Goal: Information Seeking & Learning: Learn about a topic

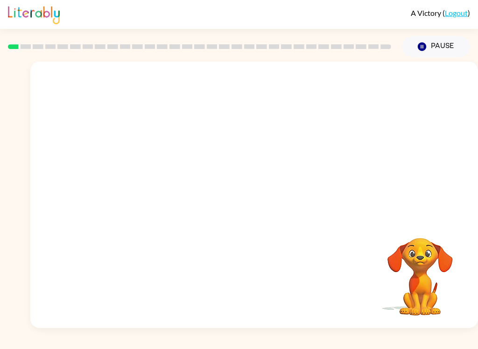
click at [7, 35] on div at bounding box center [199, 46] width 394 height 33
click at [268, 198] on button "button" at bounding box center [255, 200] width 60 height 34
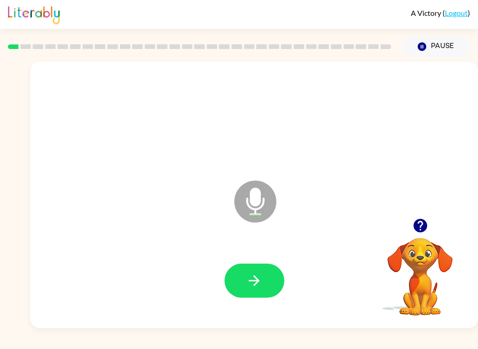
click at [264, 279] on button "button" at bounding box center [255, 281] width 60 height 34
click at [257, 281] on icon "button" at bounding box center [254, 280] width 11 height 11
click at [261, 279] on icon "button" at bounding box center [254, 281] width 16 height 16
click at [266, 277] on button "button" at bounding box center [255, 281] width 60 height 34
click at [247, 290] on button "button" at bounding box center [255, 281] width 60 height 34
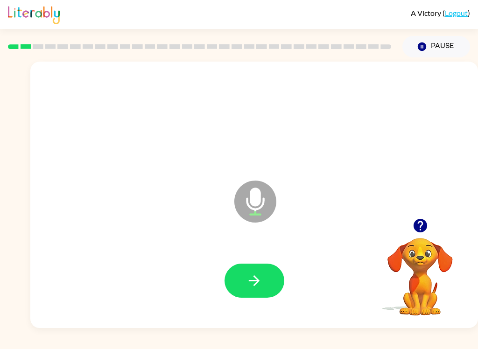
click at [249, 286] on icon "button" at bounding box center [254, 281] width 16 height 16
click at [260, 276] on icon "button" at bounding box center [254, 281] width 16 height 16
click at [260, 267] on button "button" at bounding box center [255, 281] width 60 height 34
click at [261, 293] on button "button" at bounding box center [255, 281] width 60 height 34
click at [257, 282] on icon "button" at bounding box center [254, 281] width 16 height 16
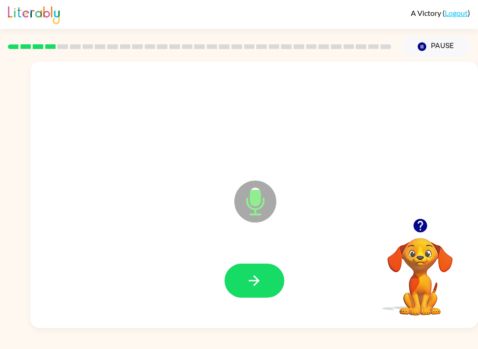
click at [253, 281] on icon "button" at bounding box center [254, 280] width 11 height 11
click at [267, 283] on button "button" at bounding box center [255, 281] width 60 height 34
click at [276, 287] on button "button" at bounding box center [255, 281] width 60 height 34
click at [276, 284] on button "button" at bounding box center [255, 281] width 60 height 34
click at [245, 266] on button "button" at bounding box center [255, 281] width 60 height 34
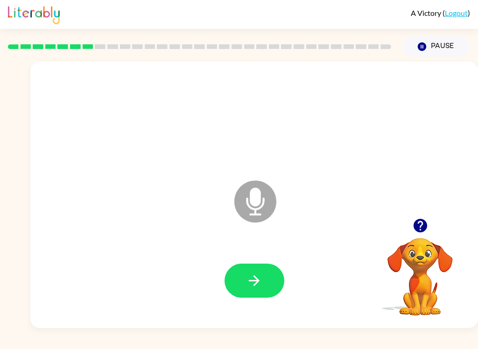
click at [266, 284] on button "button" at bounding box center [255, 281] width 60 height 34
click at [253, 296] on button "button" at bounding box center [255, 281] width 60 height 34
click at [250, 282] on icon "button" at bounding box center [254, 281] width 16 height 16
click at [271, 266] on button "button" at bounding box center [255, 281] width 60 height 34
click at [272, 283] on button "button" at bounding box center [255, 281] width 60 height 34
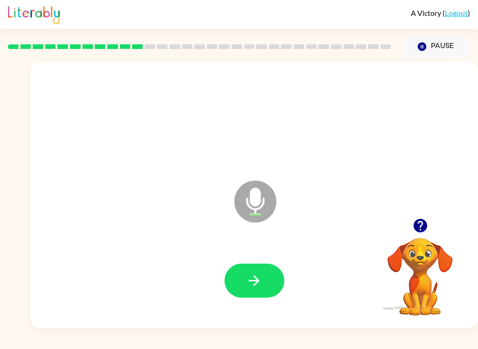
click at [254, 297] on button "button" at bounding box center [255, 281] width 60 height 34
click at [266, 284] on button "button" at bounding box center [255, 281] width 60 height 34
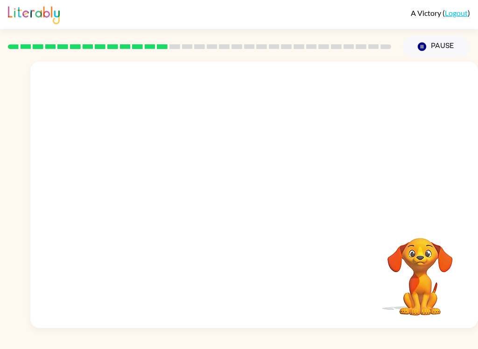
click at [2, 144] on div "Your browser must support playing .mp4 files to use Literably. Please try using…" at bounding box center [239, 192] width 478 height 271
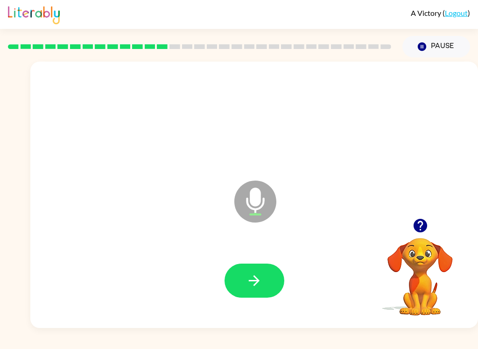
click at [270, 285] on button "button" at bounding box center [255, 281] width 60 height 34
click at [269, 284] on button "button" at bounding box center [255, 281] width 60 height 34
click at [258, 284] on icon "button" at bounding box center [254, 281] width 16 height 16
click at [283, 281] on button "button" at bounding box center [255, 281] width 60 height 34
click at [249, 277] on icon "button" at bounding box center [254, 281] width 16 height 16
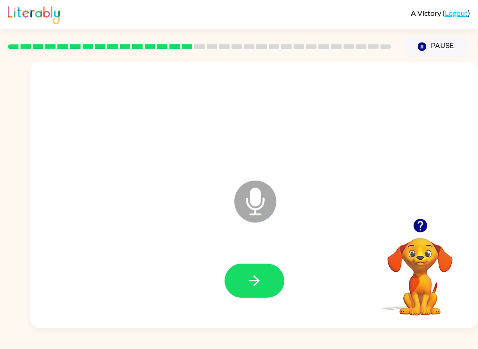
click at [263, 283] on button "button" at bounding box center [255, 281] width 60 height 34
click at [256, 274] on icon "button" at bounding box center [254, 281] width 16 height 16
click at [250, 277] on icon "button" at bounding box center [254, 281] width 16 height 16
click at [254, 268] on button "button" at bounding box center [255, 281] width 60 height 34
click at [283, 281] on button "button" at bounding box center [255, 281] width 60 height 34
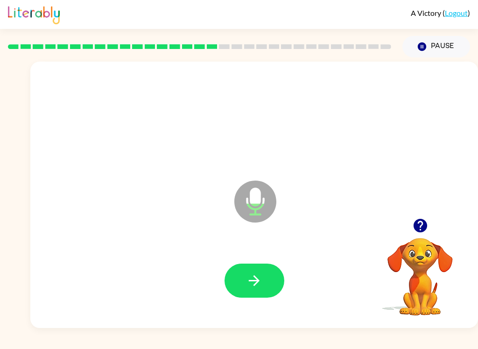
click at [250, 273] on icon "button" at bounding box center [254, 281] width 16 height 16
click at [245, 286] on button "button" at bounding box center [255, 281] width 60 height 34
click at [266, 284] on button "button" at bounding box center [255, 281] width 60 height 34
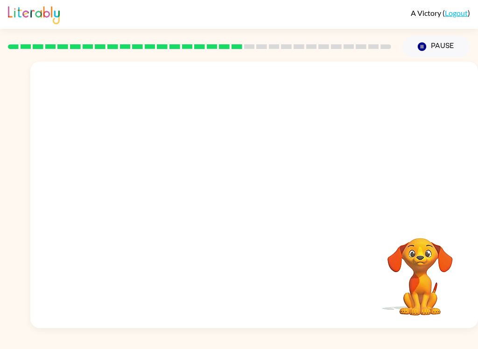
click at [420, 261] on video "Your browser must support playing .mp4 files to use Literably. Please try using…" at bounding box center [419, 270] width 93 height 93
click at [16, 139] on div "Your browser must support playing .mp4 files to use Literably. Please try using…" at bounding box center [239, 192] width 478 height 271
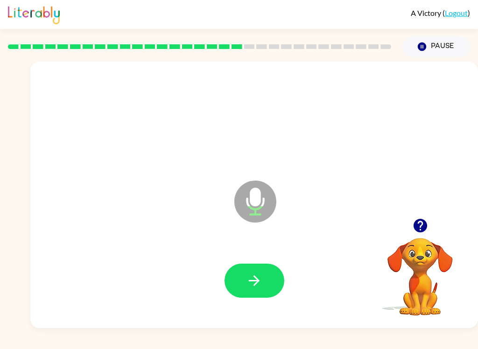
click at [265, 294] on button "button" at bounding box center [255, 281] width 60 height 34
click at [263, 288] on button "button" at bounding box center [255, 281] width 60 height 34
click at [274, 295] on button "button" at bounding box center [255, 281] width 60 height 34
click at [261, 295] on button "button" at bounding box center [255, 281] width 60 height 34
click at [254, 272] on button "button" at bounding box center [255, 281] width 60 height 34
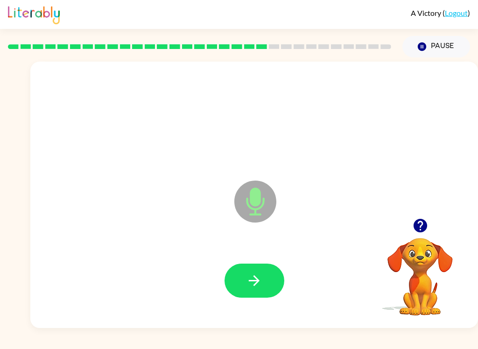
click at [268, 283] on button "button" at bounding box center [255, 281] width 60 height 34
click at [255, 281] on icon "button" at bounding box center [254, 280] width 11 height 11
click at [281, 270] on div at bounding box center [255, 281] width 60 height 34
click at [238, 282] on button "button" at bounding box center [255, 281] width 60 height 34
click at [268, 276] on button "button" at bounding box center [255, 281] width 60 height 34
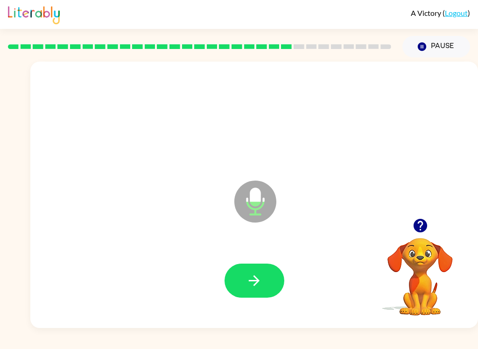
click at [256, 296] on button "button" at bounding box center [255, 281] width 60 height 34
click at [266, 281] on button "button" at bounding box center [255, 281] width 60 height 34
click at [257, 294] on button "button" at bounding box center [255, 281] width 60 height 34
click at [260, 279] on icon "button" at bounding box center [254, 281] width 16 height 16
click at [266, 274] on button "button" at bounding box center [255, 281] width 60 height 34
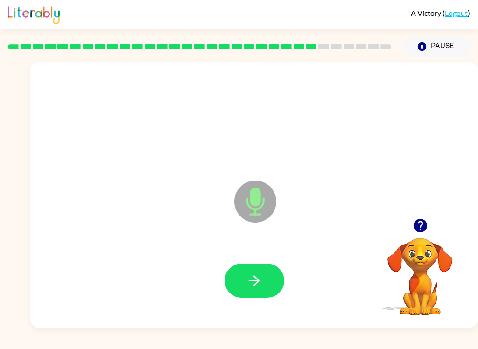
click at [246, 268] on button "button" at bounding box center [255, 281] width 60 height 34
click at [254, 285] on icon "button" at bounding box center [254, 280] width 11 height 11
click at [248, 280] on icon "button" at bounding box center [254, 281] width 16 height 16
click at [253, 272] on button "button" at bounding box center [255, 281] width 60 height 34
click at [252, 281] on icon "button" at bounding box center [254, 280] width 11 height 11
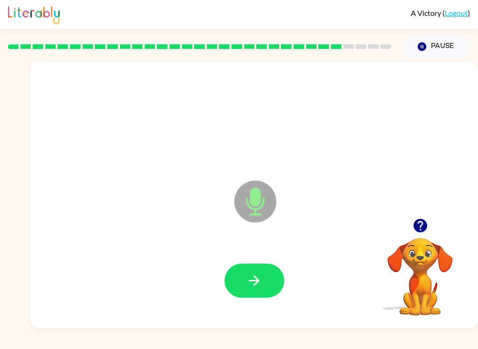
click at [254, 280] on icon "button" at bounding box center [254, 281] width 16 height 16
click at [248, 284] on icon "button" at bounding box center [254, 281] width 16 height 16
click at [259, 270] on button "button" at bounding box center [255, 281] width 60 height 34
click at [262, 296] on button "button" at bounding box center [255, 281] width 60 height 34
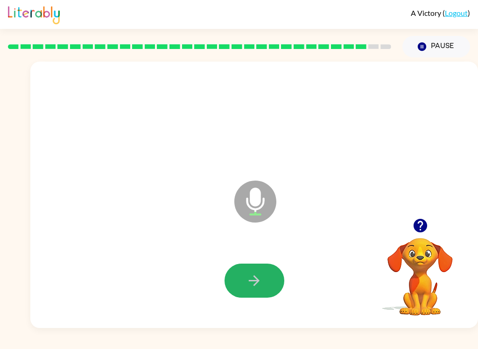
click at [263, 286] on button "button" at bounding box center [255, 281] width 60 height 34
click at [253, 271] on button "button" at bounding box center [255, 281] width 60 height 34
click at [254, 286] on icon "button" at bounding box center [254, 280] width 11 height 11
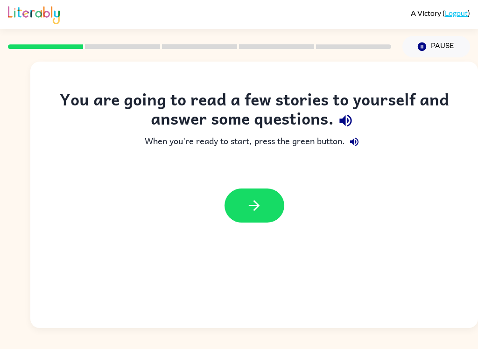
click at [250, 214] on icon "button" at bounding box center [254, 205] width 16 height 16
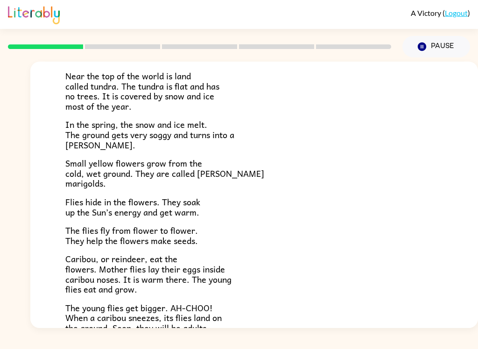
scroll to position [67, 0]
click at [24, 188] on div "Tundra Near the top of the world is land called tundra. The tundra is flat and …" at bounding box center [239, 192] width 478 height 271
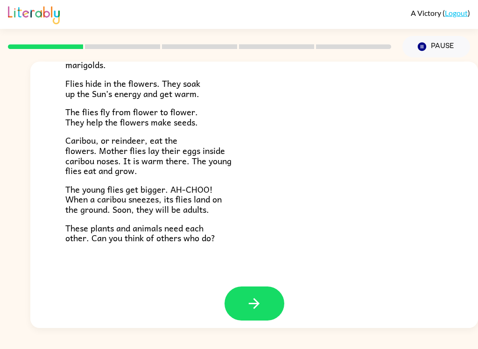
scroll to position [185, 0]
click at [264, 287] on button "button" at bounding box center [255, 304] width 60 height 34
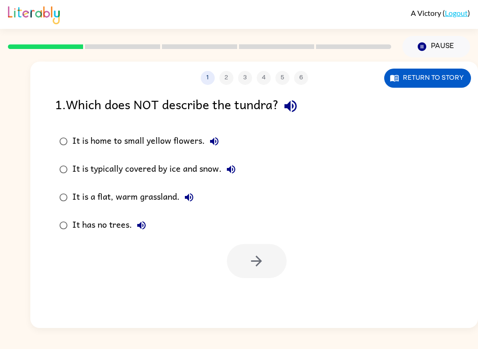
click at [215, 141] on icon "button" at bounding box center [214, 141] width 11 height 11
click at [233, 176] on button "It is typically covered by ice and snow." at bounding box center [231, 169] width 19 height 19
click at [194, 204] on button "It is a flat, warm grassland." at bounding box center [189, 197] width 19 height 19
click at [204, 193] on label "It is a flat, warm grassland." at bounding box center [147, 197] width 195 height 28
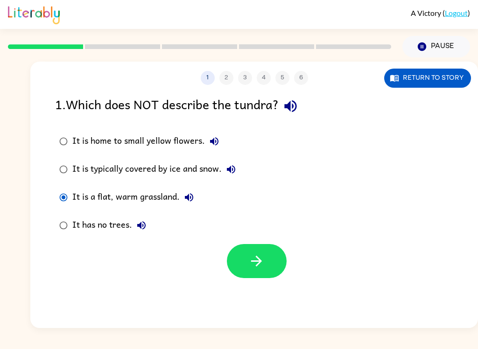
click at [197, 201] on button "It is a flat, warm grassland." at bounding box center [189, 197] width 19 height 19
click at [146, 230] on icon "button" at bounding box center [141, 225] width 11 height 11
click at [112, 167] on div "It is typically covered by ice and snow." at bounding box center [156, 169] width 168 height 19
click at [262, 264] on icon "button" at bounding box center [256, 261] width 16 height 16
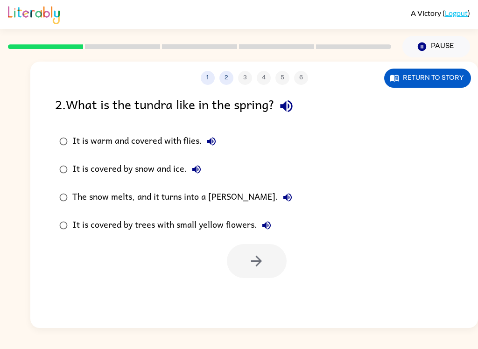
click at [213, 147] on icon "button" at bounding box center [211, 141] width 11 height 11
click at [200, 176] on button "It is covered by snow and ice." at bounding box center [196, 169] width 19 height 19
click at [278, 205] on button "The snow melts, and it turns into a [PERSON_NAME]." at bounding box center [287, 197] width 19 height 19
click at [273, 229] on button "It is covered by trees with small yellow flowers." at bounding box center [266, 225] width 19 height 19
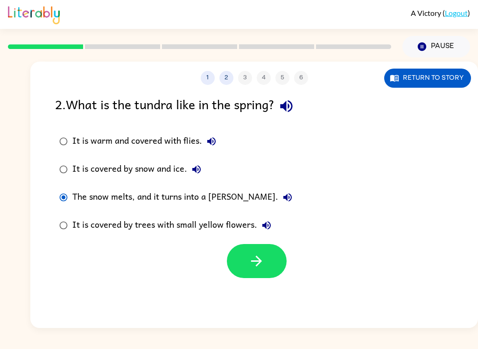
click at [259, 267] on icon "button" at bounding box center [256, 261] width 16 height 16
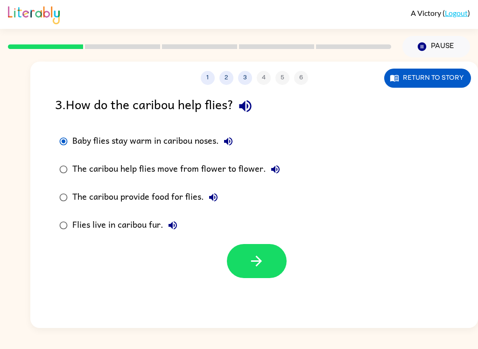
click at [235, 142] on button "Baby flies stay warm in caribou noses." at bounding box center [228, 141] width 19 height 19
click at [277, 163] on button "The caribou help flies move from flower to flower." at bounding box center [275, 169] width 19 height 19
click at [218, 199] on icon "button" at bounding box center [213, 197] width 11 height 11
click at [169, 228] on icon "button" at bounding box center [172, 225] width 11 height 11
click at [255, 269] on icon "button" at bounding box center [256, 261] width 16 height 16
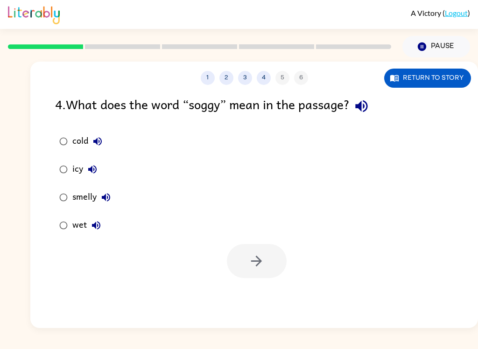
click at [101, 139] on icon "button" at bounding box center [97, 141] width 11 height 11
click at [93, 172] on icon "button" at bounding box center [92, 169] width 11 height 11
click at [111, 199] on icon "button" at bounding box center [105, 197] width 11 height 11
click at [94, 233] on button "wet" at bounding box center [96, 225] width 19 height 19
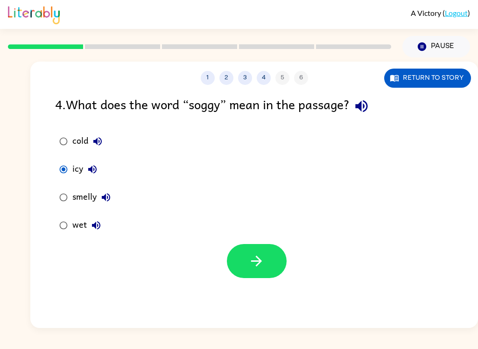
click at [277, 274] on button "button" at bounding box center [257, 261] width 60 height 34
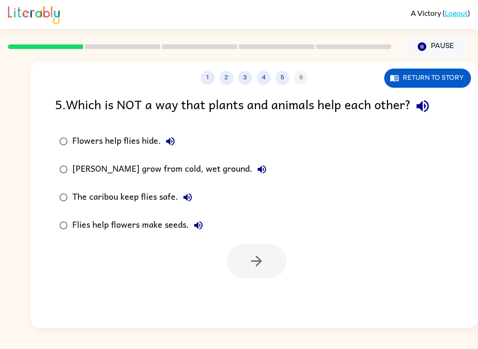
click at [172, 144] on icon "button" at bounding box center [170, 141] width 11 height 11
click at [260, 169] on icon "button" at bounding box center [262, 169] width 8 height 8
click at [185, 199] on icon "button" at bounding box center [187, 197] width 8 height 8
click at [194, 229] on icon "button" at bounding box center [198, 225] width 11 height 11
click at [260, 165] on icon "button" at bounding box center [261, 169] width 11 height 11
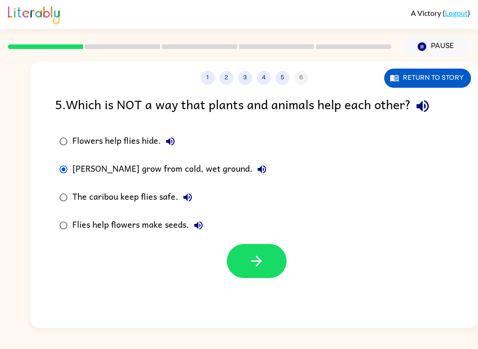
click at [255, 255] on icon "button" at bounding box center [256, 261] width 16 height 16
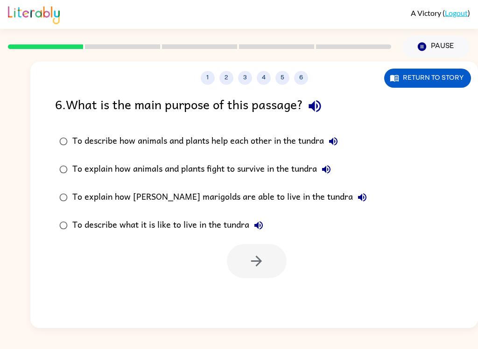
click at [336, 146] on icon "button" at bounding box center [333, 141] width 11 height 11
click at [336, 173] on button "To explain how animals and plants fight to survive in the tundra" at bounding box center [326, 169] width 19 height 19
click at [357, 200] on icon "button" at bounding box center [362, 197] width 11 height 11
click at [267, 221] on button "To describe what it is like to live in the tundra" at bounding box center [258, 225] width 19 height 19
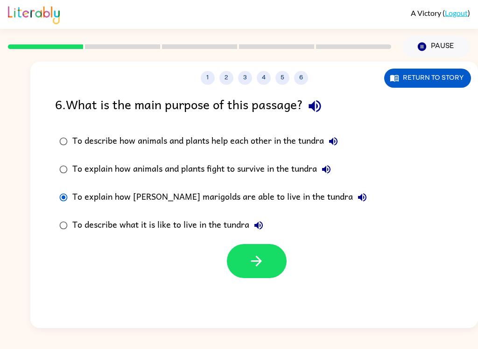
click at [262, 265] on icon "button" at bounding box center [256, 261] width 16 height 16
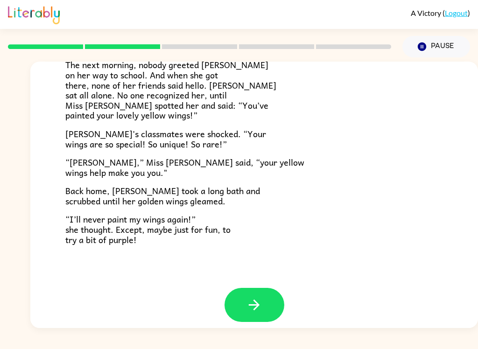
scroll to position [253, 0]
click at [253, 297] on icon "button" at bounding box center [254, 305] width 16 height 16
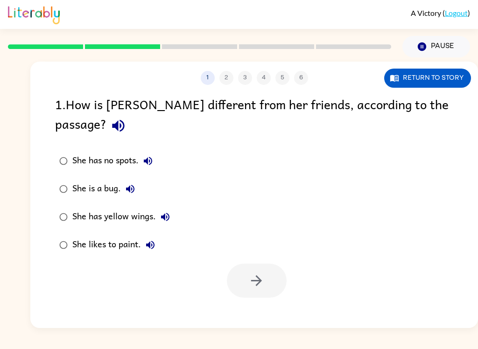
scroll to position [0, 0]
click at [148, 157] on icon "button" at bounding box center [148, 161] width 8 height 8
click at [134, 183] on icon "button" at bounding box center [130, 188] width 11 height 11
click at [167, 213] on icon "button" at bounding box center [165, 217] width 8 height 8
click at [141, 208] on div "She has yellow wings." at bounding box center [123, 217] width 102 height 19
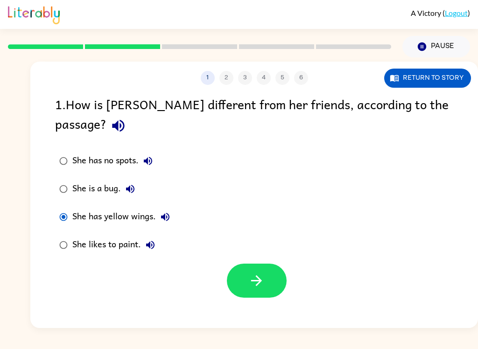
click at [269, 264] on button "button" at bounding box center [257, 281] width 60 height 34
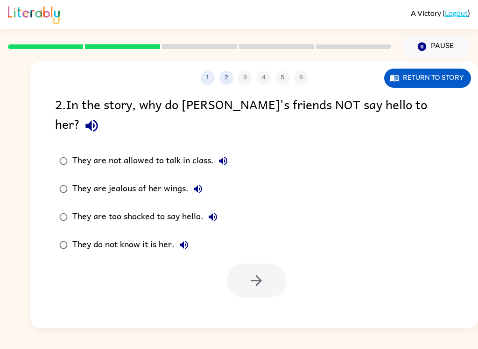
click at [230, 152] on button "They are not allowed to talk in class." at bounding box center [223, 161] width 19 height 19
click at [201, 185] on icon "button" at bounding box center [198, 189] width 8 height 8
click at [213, 208] on button "They are too shocked to say hello." at bounding box center [213, 217] width 19 height 19
click at [181, 239] on icon "button" at bounding box center [183, 244] width 11 height 11
click at [152, 180] on div "They are jealous of her wings." at bounding box center [139, 189] width 135 height 19
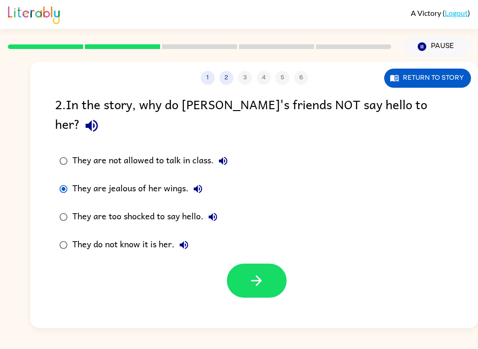
click at [273, 267] on button "button" at bounding box center [257, 281] width 60 height 34
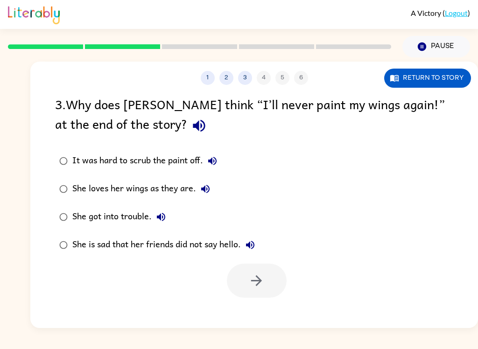
click at [217, 167] on icon "button" at bounding box center [212, 160] width 11 height 11
click at [206, 198] on button "She loves her wings as they are." at bounding box center [205, 189] width 19 height 19
click at [168, 223] on button "She got into trouble." at bounding box center [161, 217] width 19 height 19
click at [247, 254] on div "She is sad that her friends did not say hello." at bounding box center [165, 245] width 187 height 19
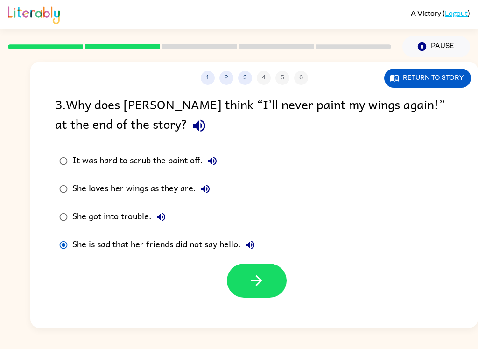
click at [253, 245] on icon "button" at bounding box center [250, 244] width 11 height 11
click at [217, 182] on label "She loves her wings as they are." at bounding box center [157, 189] width 214 height 28
click at [200, 188] on icon "button" at bounding box center [205, 188] width 11 height 11
click at [253, 281] on icon "button" at bounding box center [256, 281] width 16 height 16
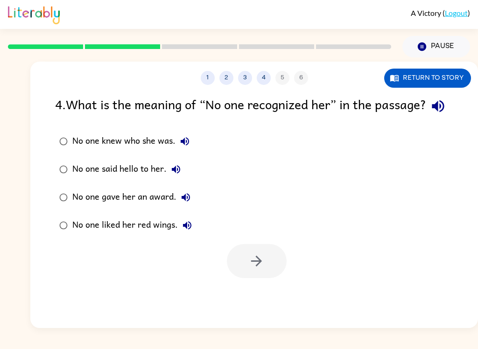
click at [184, 146] on icon "button" at bounding box center [185, 141] width 8 height 8
click at [182, 175] on icon "button" at bounding box center [175, 169] width 11 height 11
click at [180, 203] on icon "button" at bounding box center [185, 197] width 11 height 11
click at [189, 231] on icon "button" at bounding box center [187, 225] width 11 height 11
click at [186, 203] on icon "button" at bounding box center [185, 197] width 11 height 11
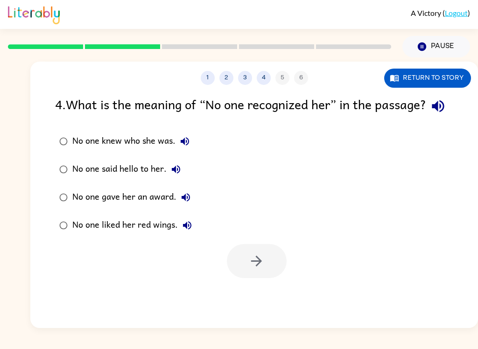
click at [182, 235] on button "No one liked her red wings." at bounding box center [187, 225] width 19 height 19
click at [161, 179] on div "No one said hello to her." at bounding box center [128, 169] width 113 height 19
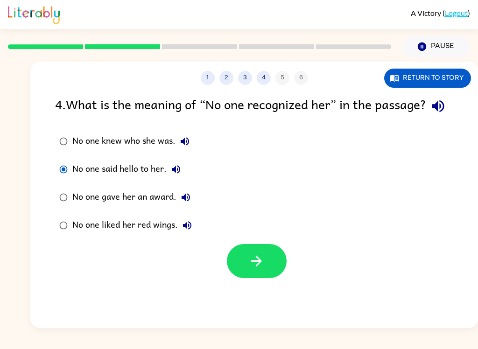
click at [282, 278] on button "button" at bounding box center [257, 261] width 60 height 34
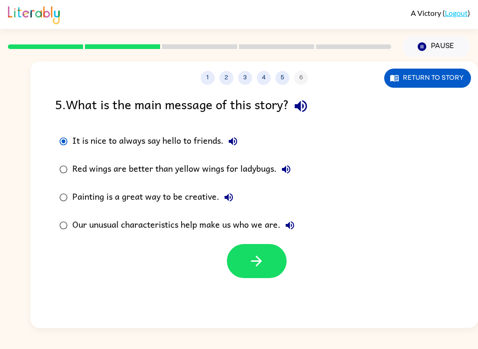
click at [231, 147] on icon "button" at bounding box center [232, 141] width 11 height 11
click at [82, 140] on div "It is nice to always say hello to friends." at bounding box center [157, 141] width 170 height 19
click at [288, 165] on icon "button" at bounding box center [286, 169] width 11 height 11
click at [233, 203] on icon "button" at bounding box center [228, 197] width 11 height 11
click at [298, 230] on button "Our unusual characteristics help make us who we are." at bounding box center [290, 225] width 19 height 19
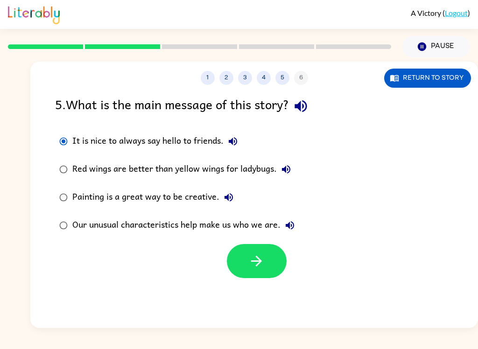
click at [266, 164] on div "Red wings are better than yellow wings for ladybugs." at bounding box center [183, 169] width 223 height 19
click at [225, 147] on button "It is nice to always say hello to friends." at bounding box center [233, 141] width 19 height 19
click at [272, 271] on button "button" at bounding box center [257, 261] width 60 height 34
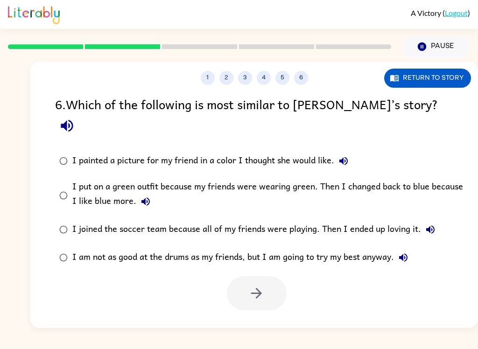
click at [344, 155] on icon "button" at bounding box center [343, 160] width 11 height 11
click at [350, 152] on button "I painted a picture for my friend in a color I thought she would like." at bounding box center [343, 161] width 19 height 19
click at [343, 155] on icon "button" at bounding box center [343, 160] width 11 height 11
click at [145, 192] on button "I put on a green outfit because my friends were wearing green. Then I changed b…" at bounding box center [145, 201] width 19 height 19
click at [148, 196] on icon "button" at bounding box center [145, 201] width 11 height 11
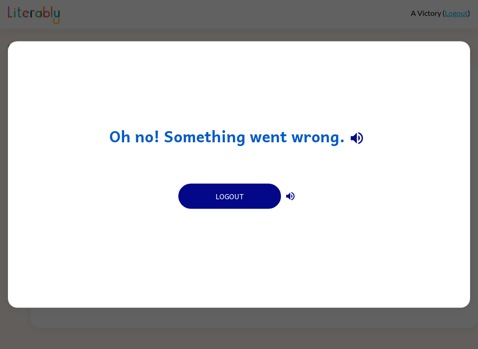
click at [13, 60] on div "Oh no! Something went wrong. Logout" at bounding box center [239, 175] width 462 height 267
click at [59, 232] on div "Oh no! Something went wrong. Logout" at bounding box center [239, 175] width 462 height 267
click at [55, 260] on div "Oh no! Something went wrong. Logout" at bounding box center [239, 175] width 462 height 267
click at [43, 235] on div "Oh no! Something went wrong. Logout" at bounding box center [239, 175] width 462 height 267
click at [30, 211] on div "Oh no! Something went wrong. Logout" at bounding box center [239, 175] width 462 height 267
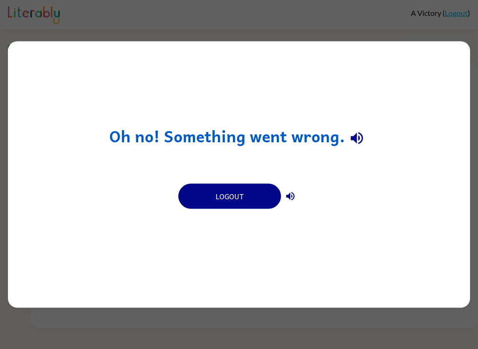
click at [436, 33] on div "Oh no! Something went wrong. Logout" at bounding box center [239, 174] width 478 height 349
click at [256, 56] on div "Oh no! Something went wrong. Logout" at bounding box center [239, 175] width 462 height 267
click at [322, 246] on div "Oh no! Something went wrong. Logout" at bounding box center [239, 175] width 462 height 267
click at [198, 344] on div "Oh no! Something went wrong. Logout" at bounding box center [239, 174] width 478 height 349
click at [247, 190] on button "Logout" at bounding box center [229, 196] width 103 height 25
